Goal: Information Seeking & Learning: Learn about a topic

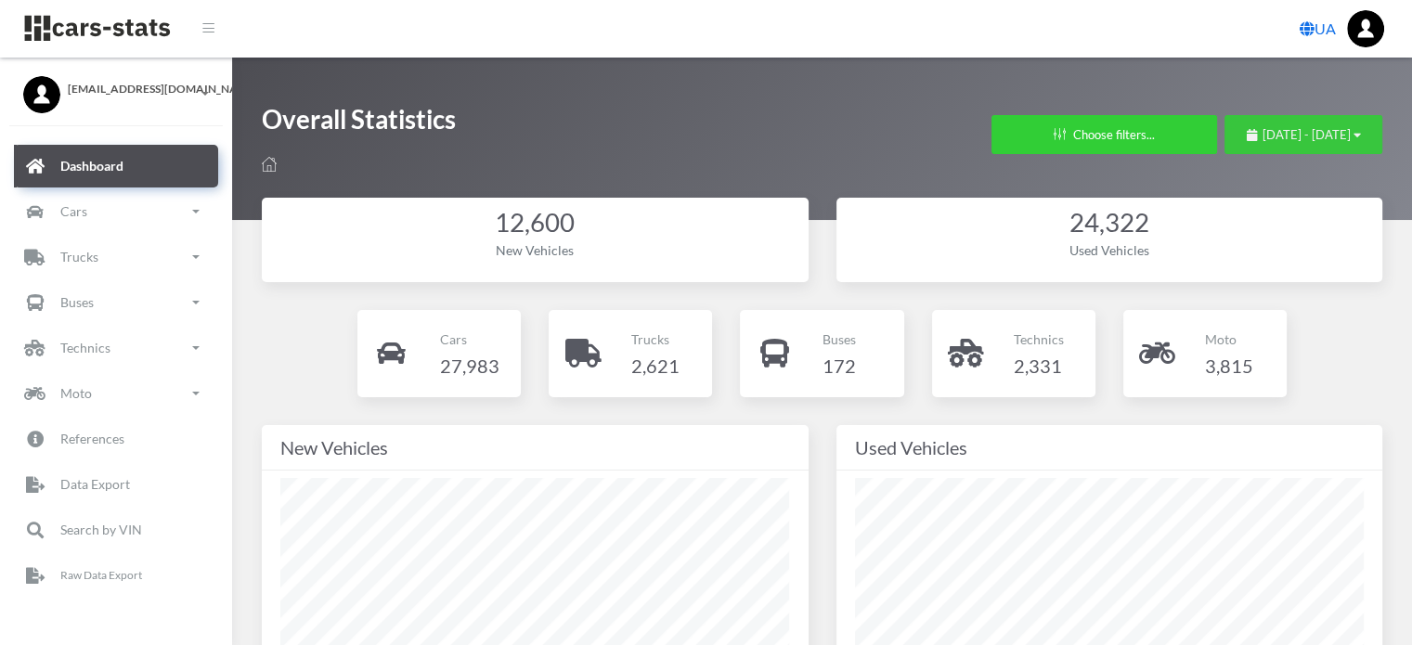
click at [1224, 123] on button "September 14, 2025 - October 14, 2025" at bounding box center [1303, 134] width 158 height 39
click at [1224, 146] on button "September 14, 2025 - October 14, 2025" at bounding box center [1303, 134] width 158 height 39
click at [1252, 121] on button "September 14, 2025 - October 14, 2025" at bounding box center [1303, 134] width 158 height 39
click at [1262, 137] on span "September 14, 2025 - October 14, 2025" at bounding box center [1306, 134] width 88 height 15
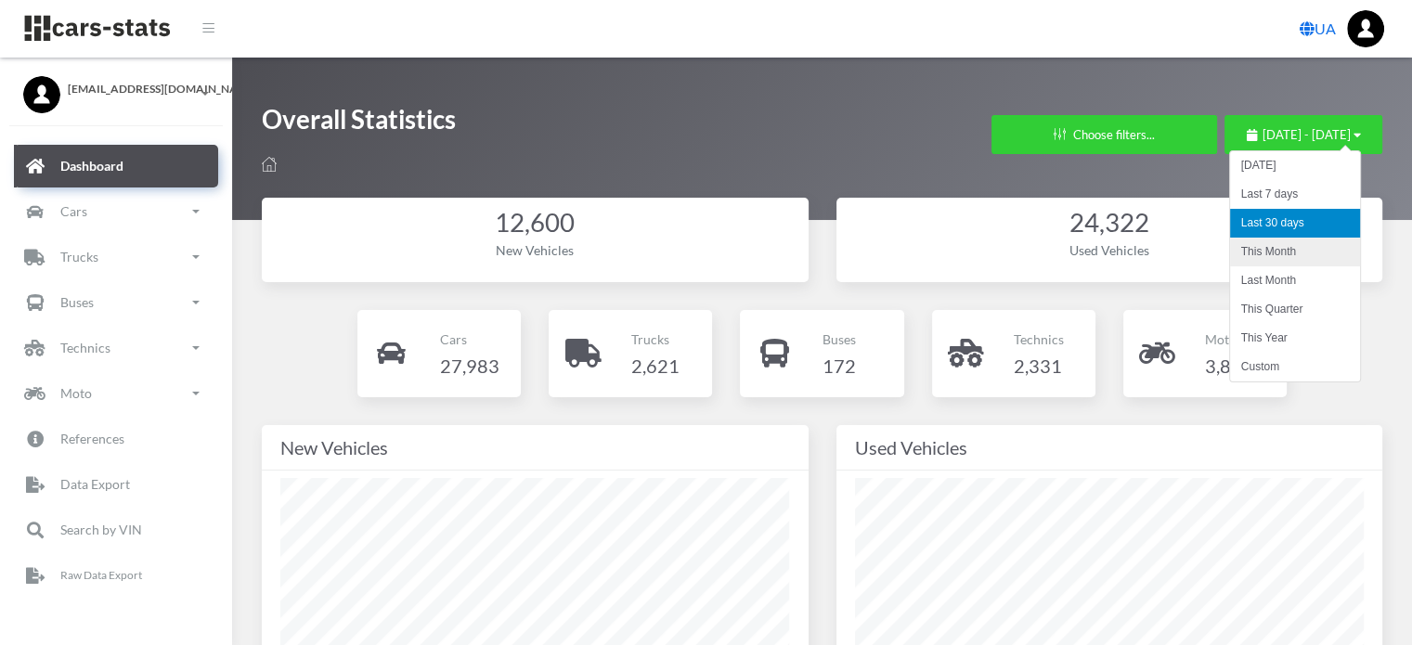
click at [1271, 259] on li "This Month" at bounding box center [1295, 252] width 130 height 29
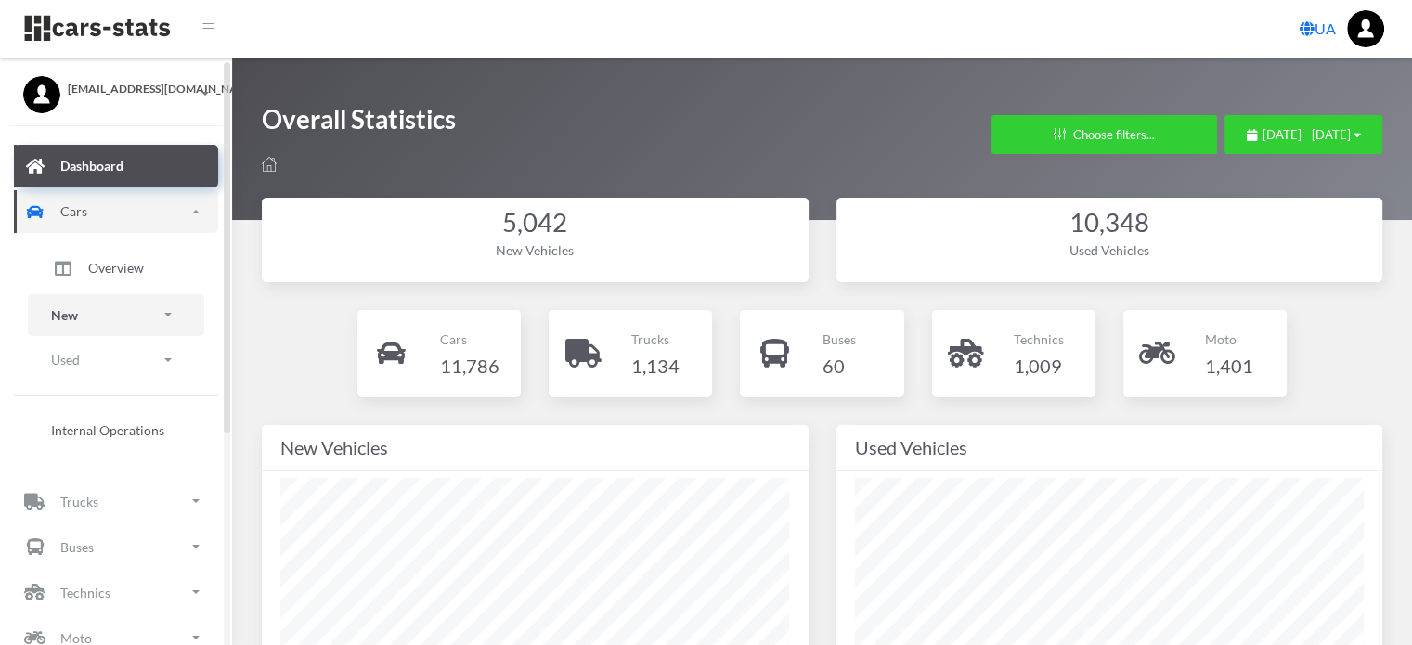
drag, startPoint x: 116, startPoint y: 317, endPoint x: 131, endPoint y: 321, distance: 15.6
click at [118, 317] on link "New" at bounding box center [116, 315] width 176 height 42
click at [124, 365] on span "Brands" at bounding box center [108, 366] width 41 height 19
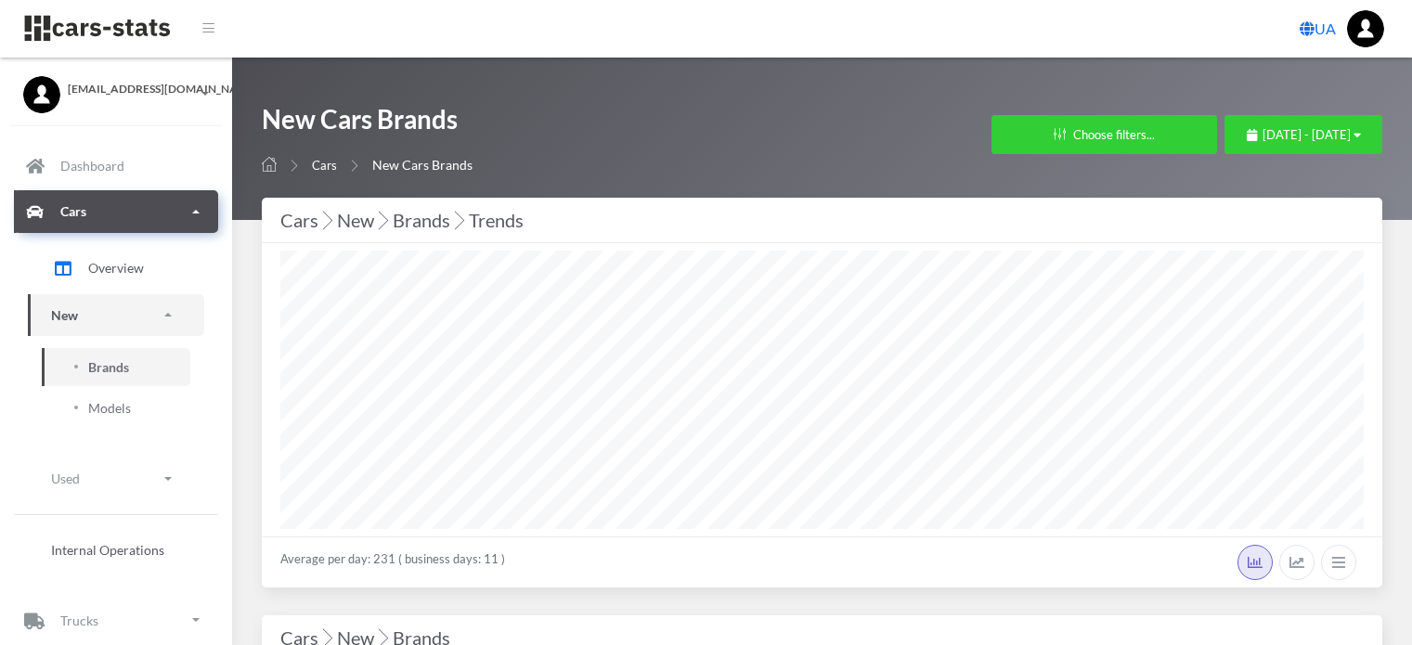
select select "25"
